Goal: Find specific page/section: Find specific page/section

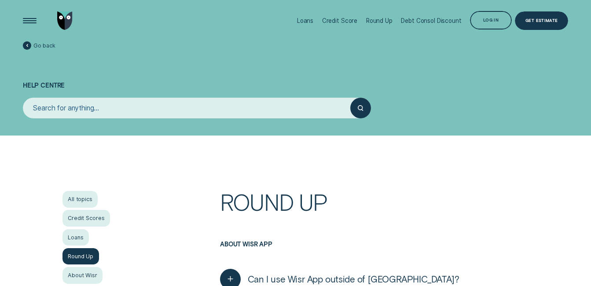
click at [29, 23] on div "Open Menu" at bounding box center [30, 20] width 26 height 26
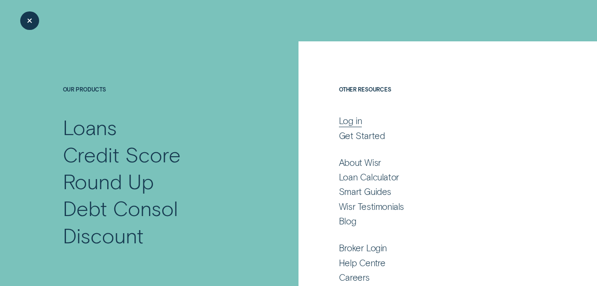
click at [352, 119] on div "Log in" at bounding box center [350, 120] width 23 height 11
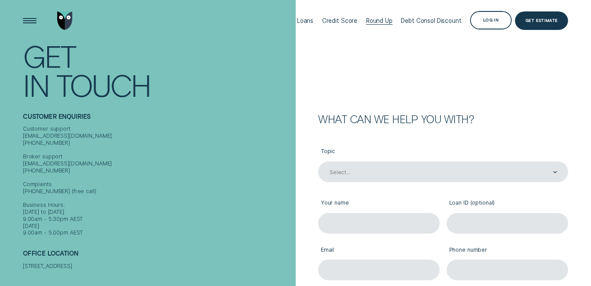
click at [388, 20] on div "Round Up" at bounding box center [379, 20] width 26 height 7
